Goal: Information Seeking & Learning: Learn about a topic

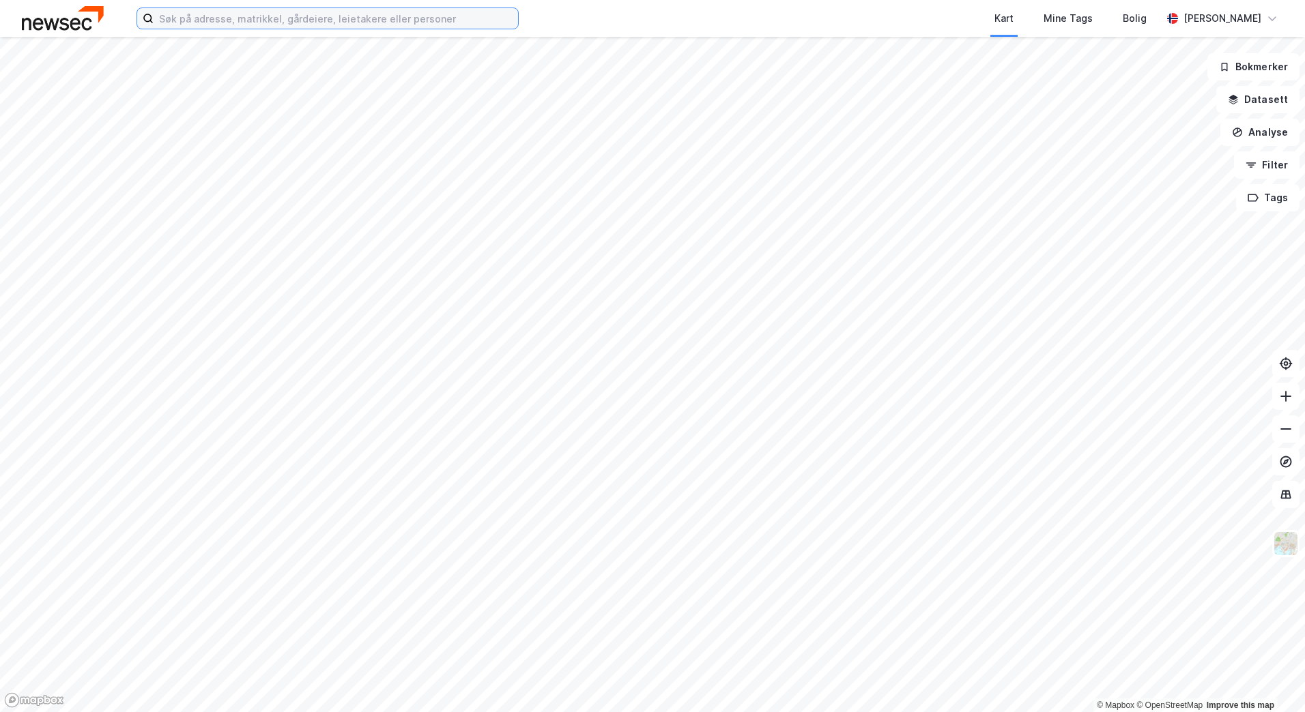
click at [187, 20] on input at bounding box center [336, 18] width 364 height 20
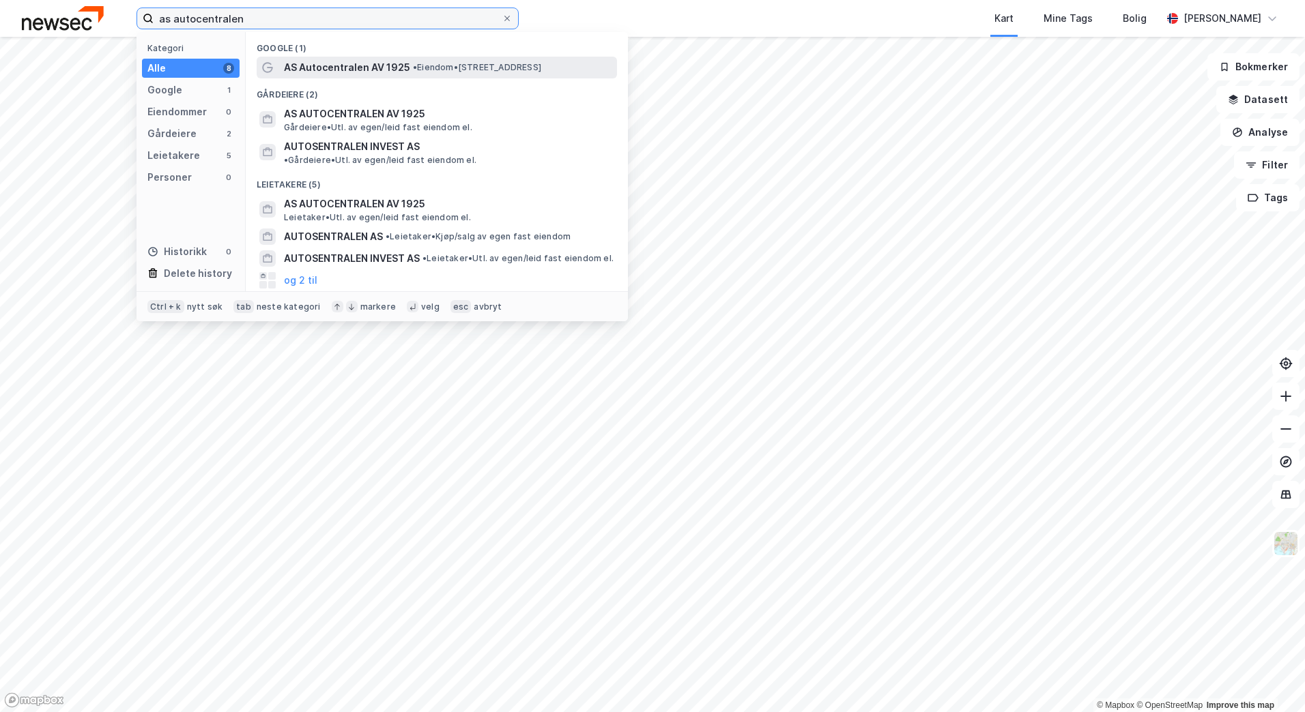
type input "as autocentralen"
click at [335, 64] on span "AS Autocentralen AV 1925" at bounding box center [347, 67] width 126 height 16
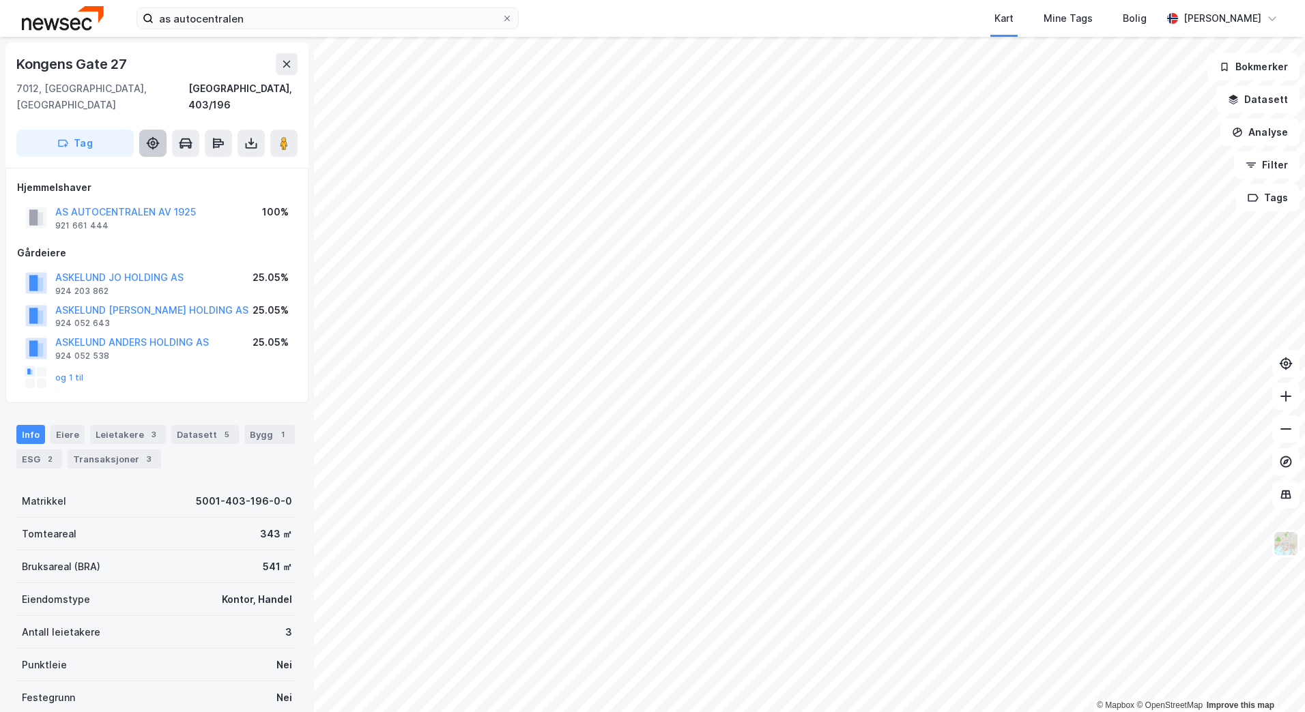
click at [157, 143] on icon at bounding box center [157, 143] width 3 height 1
click at [1288, 401] on icon at bounding box center [1286, 397] width 14 height 14
click at [1282, 546] on img at bounding box center [1286, 544] width 26 height 26
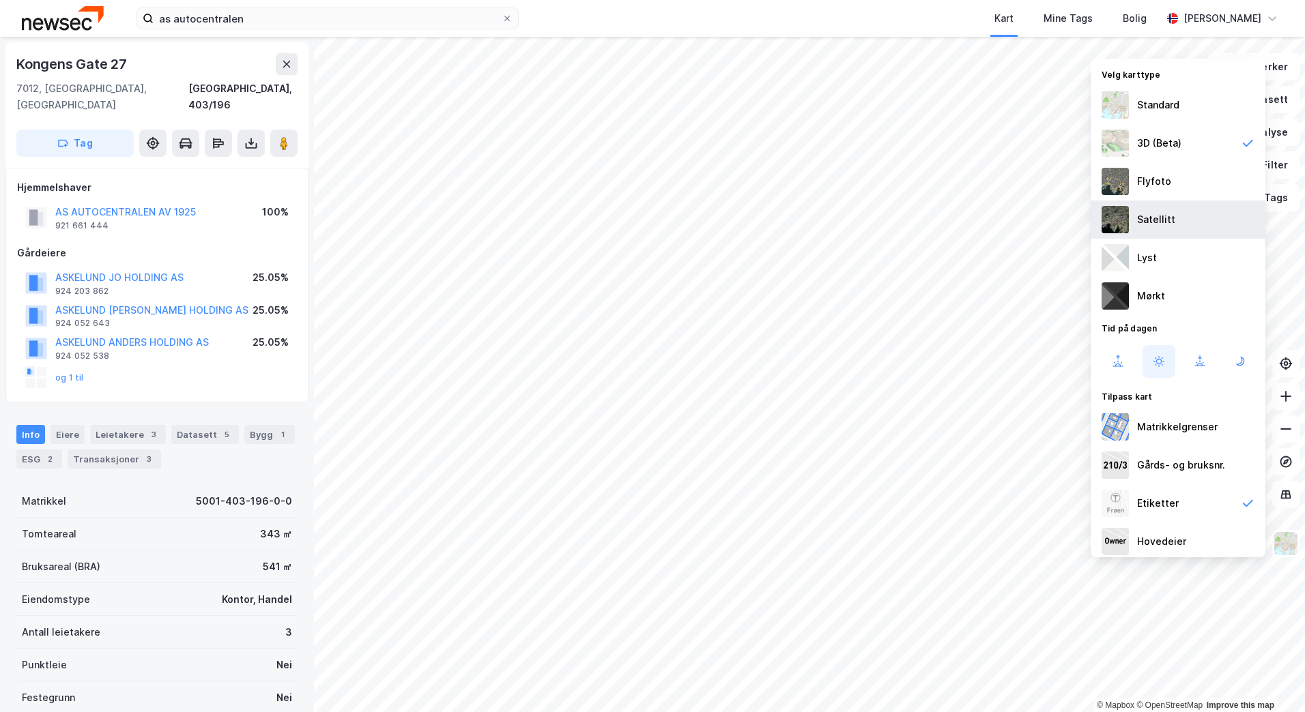
click at [1146, 220] on div "Satellitt" at bounding box center [1156, 220] width 38 height 16
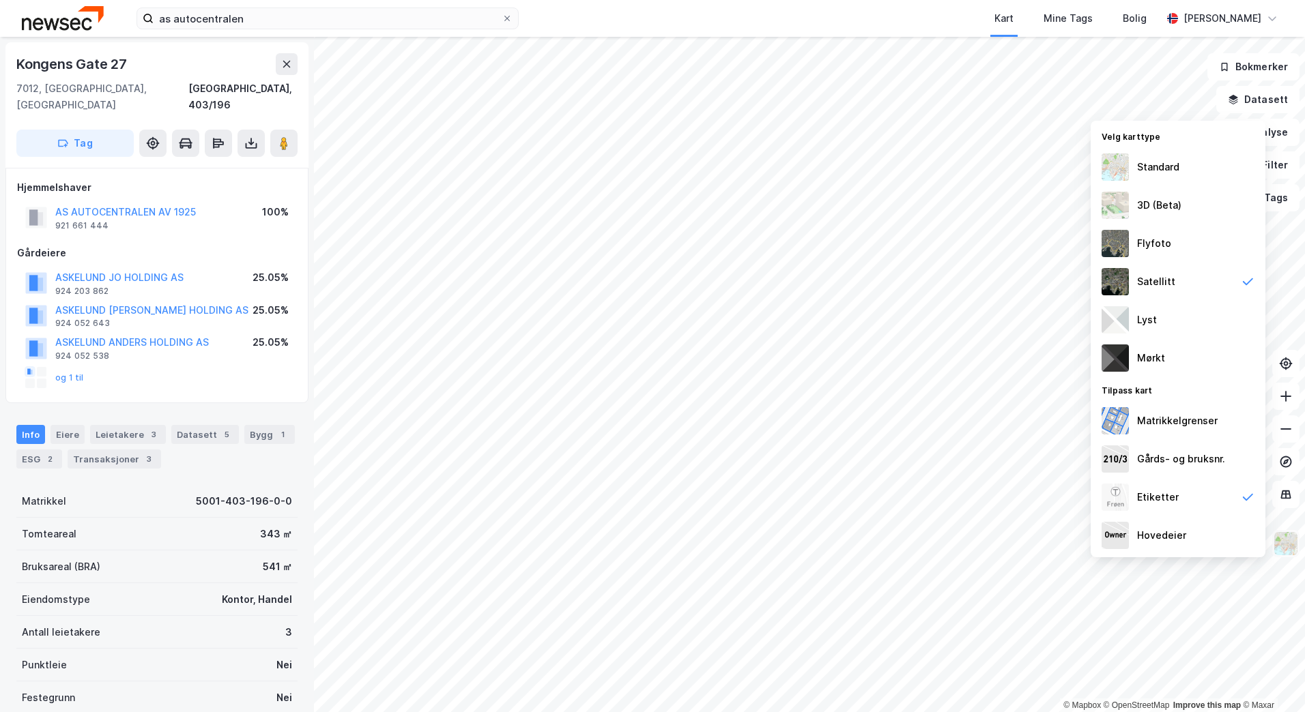
click at [1282, 536] on img at bounding box center [1286, 544] width 26 height 26
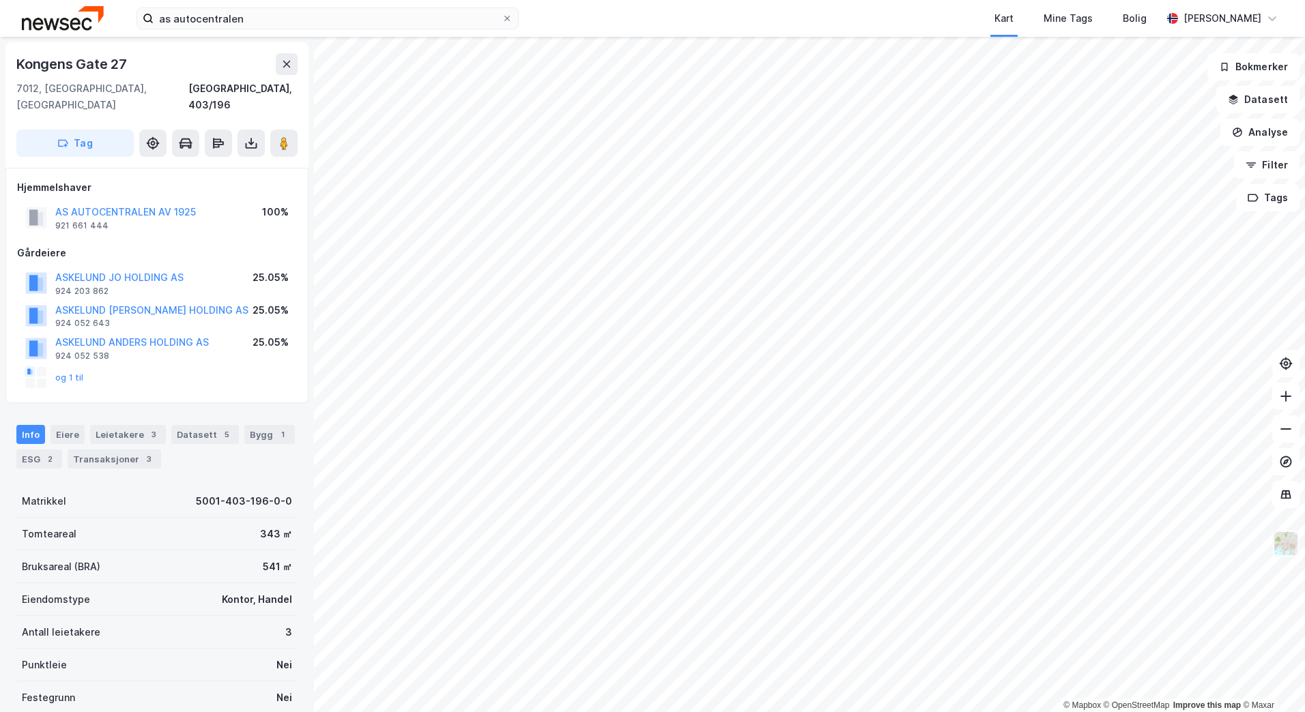
click at [1282, 536] on img at bounding box center [1286, 544] width 26 height 26
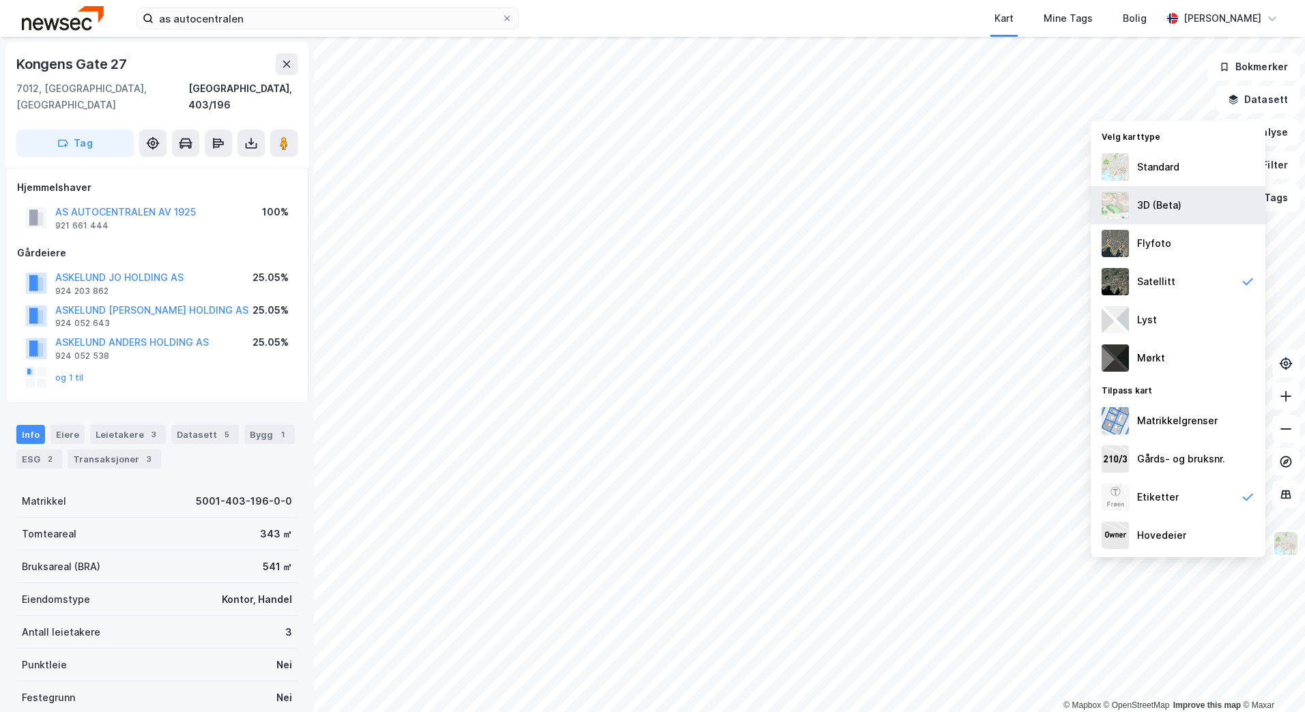
click at [1152, 200] on div "3D (Beta)" at bounding box center [1159, 205] width 44 height 16
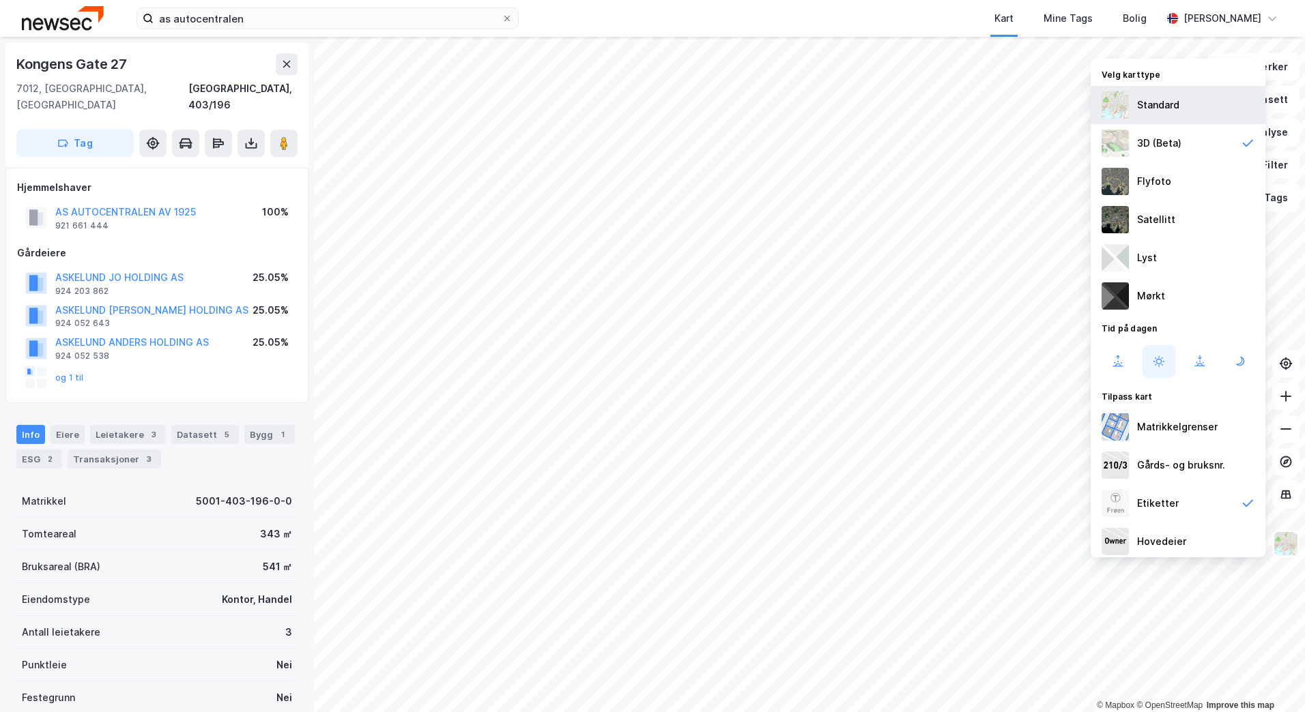
click at [1168, 112] on div "Standard" at bounding box center [1158, 105] width 42 height 16
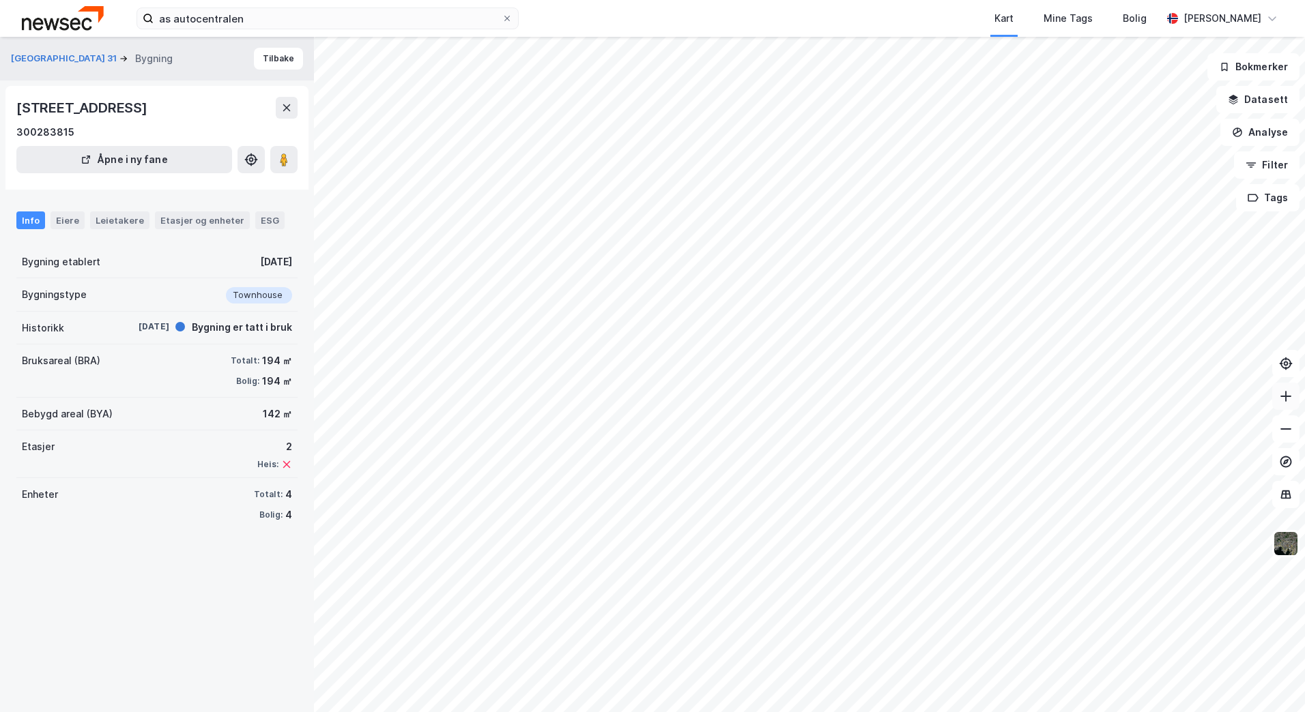
click at [1288, 394] on icon at bounding box center [1286, 397] width 14 height 14
